Goal: Transaction & Acquisition: Subscribe to service/newsletter

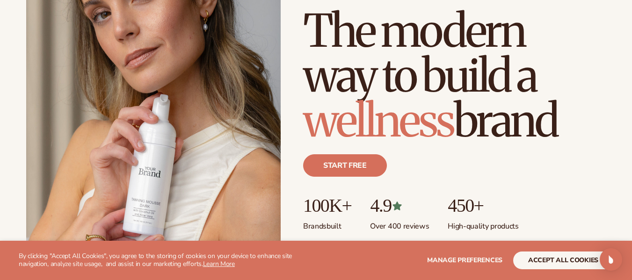
scroll to position [140, 0]
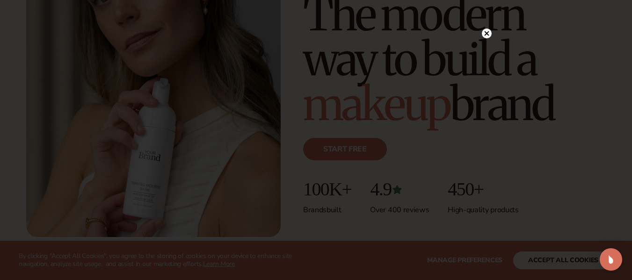
click at [485, 32] on icon at bounding box center [487, 34] width 10 height 10
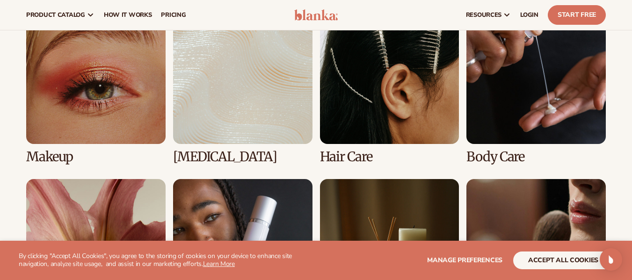
scroll to position [1769, 0]
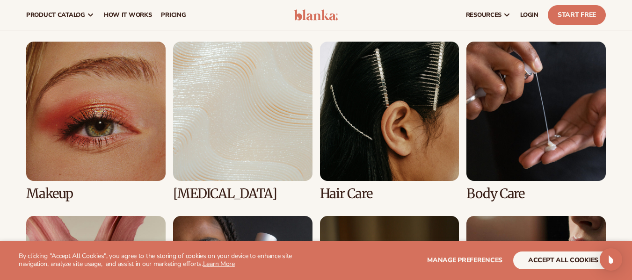
click at [367, 136] on link "3 / 8" at bounding box center [389, 122] width 139 height 160
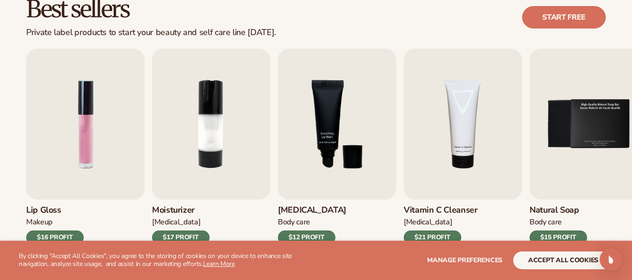
scroll to position [281, 0]
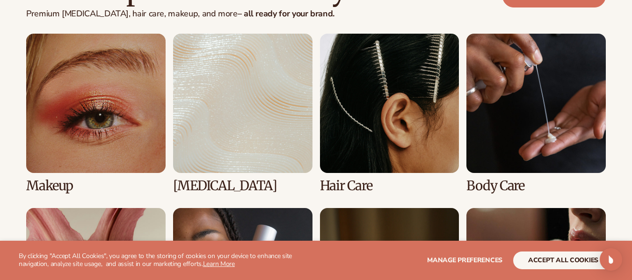
scroll to position [1966, 0]
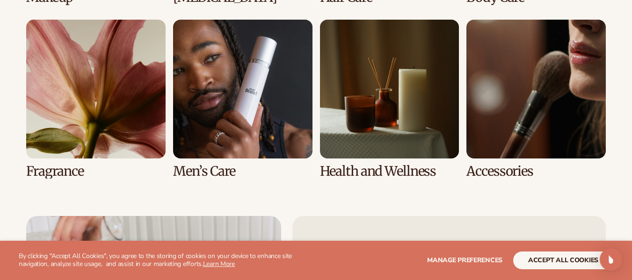
click at [414, 131] on link "7 / 8" at bounding box center [389, 100] width 139 height 160
click at [409, 138] on link "7 / 8" at bounding box center [389, 100] width 139 height 160
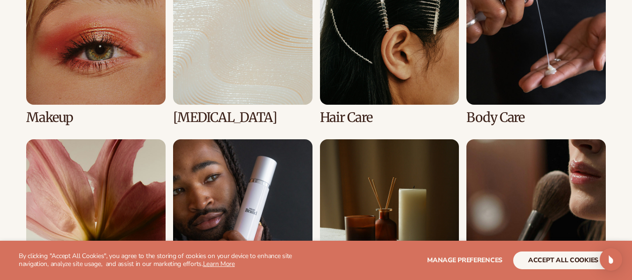
scroll to position [796, 0]
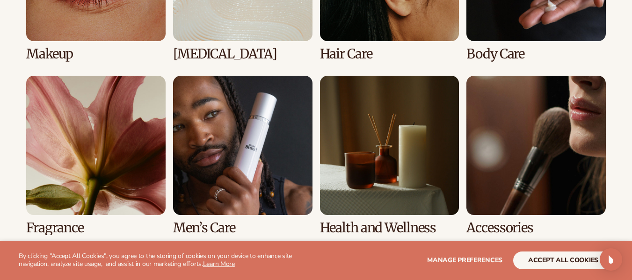
click at [265, 143] on link "6 / 8" at bounding box center [242, 156] width 139 height 160
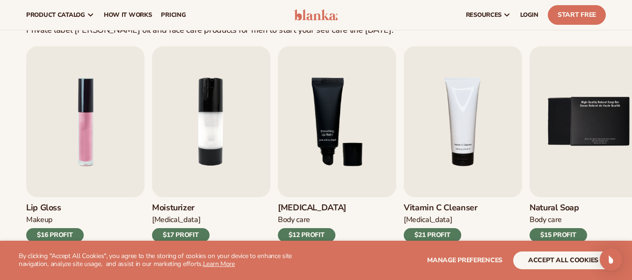
scroll to position [281, 0]
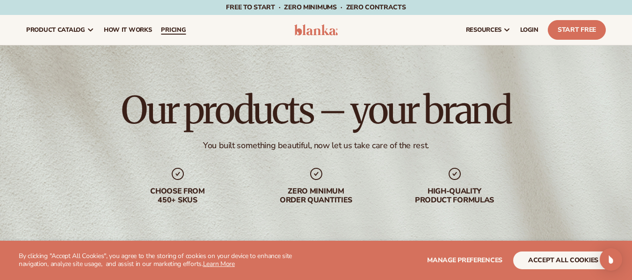
click at [178, 28] on span "pricing" at bounding box center [173, 29] width 25 height 7
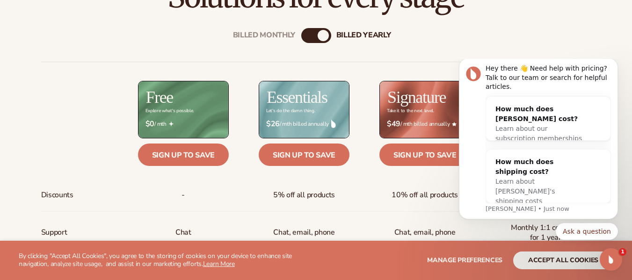
click at [598, 205] on p "Lee • Just now" at bounding box center [548, 209] width 125 height 8
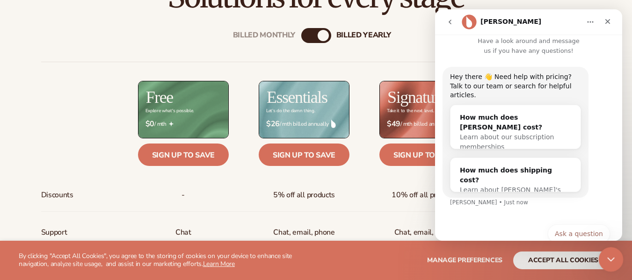
scroll to position [15, 0]
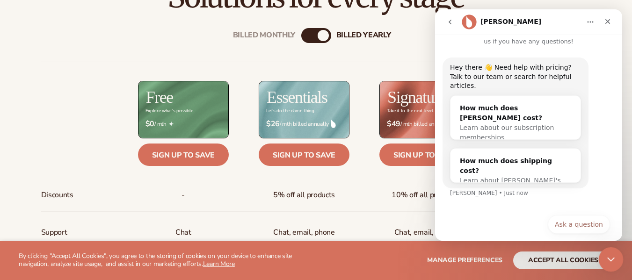
click at [610, 260] on icon "Close Intercom Messenger" at bounding box center [610, 258] width 7 height 4
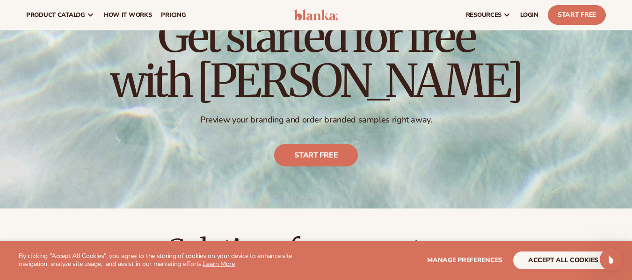
scroll to position [47, 0]
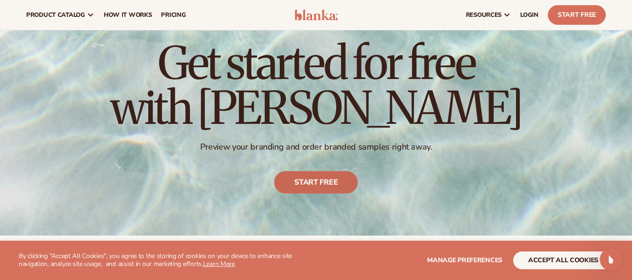
click at [303, 182] on link "Start free" at bounding box center [316, 182] width 84 height 22
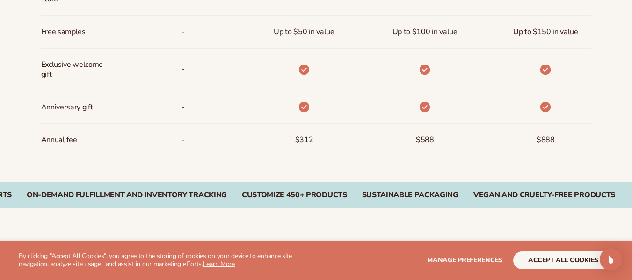
scroll to position [796, 0]
